Goal: Task Accomplishment & Management: Complete application form

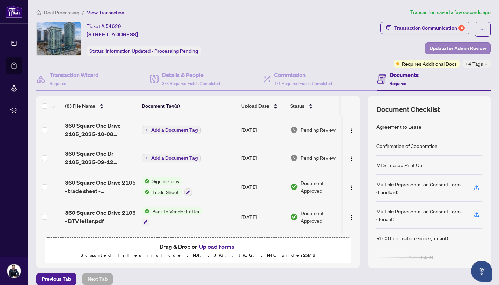
click at [471, 48] on span "Update for Admin Review" at bounding box center [458, 48] width 57 height 11
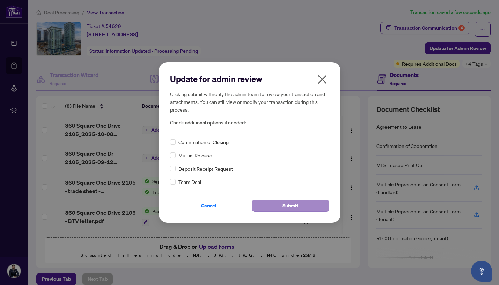
click at [315, 200] on button "Submit" at bounding box center [291, 205] width 78 height 12
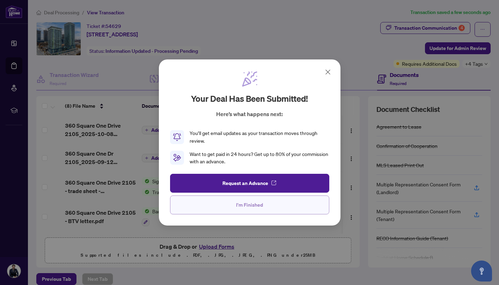
click at [286, 210] on button "I'm Finished" at bounding box center [249, 204] width 159 height 19
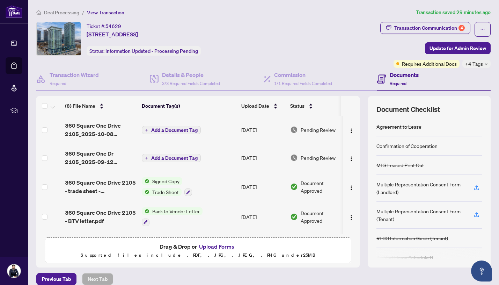
click at [58, 11] on span "Deal Processing" at bounding box center [61, 12] width 35 height 6
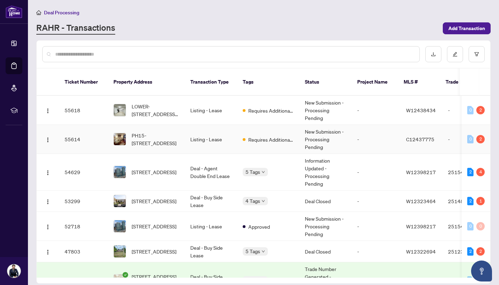
click at [263, 135] on span "Requires Additional Docs" at bounding box center [270, 139] width 45 height 8
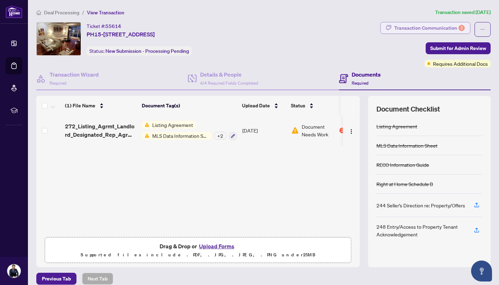
click at [451, 24] on div "Transaction Communication 2" at bounding box center [429, 27] width 71 height 11
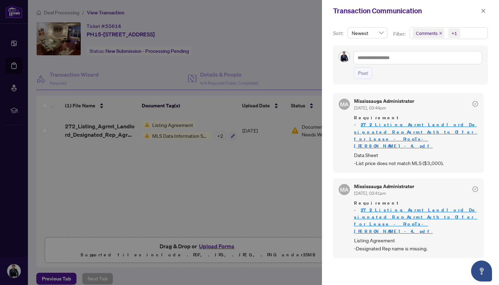
click at [440, 33] on icon "close" at bounding box center [440, 33] width 3 height 3
click at [483, 10] on icon "close" at bounding box center [483, 10] width 5 height 5
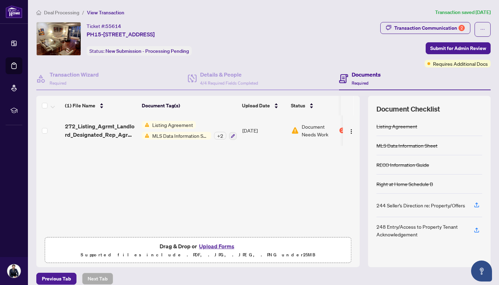
click at [259, 41] on div "Ticket #: 55614 PH15-[STREET_ADDRESS] Status: New Submission - Processing Pendi…" at bounding box center [206, 39] width 341 height 34
